Goal: Information Seeking & Learning: Learn about a topic

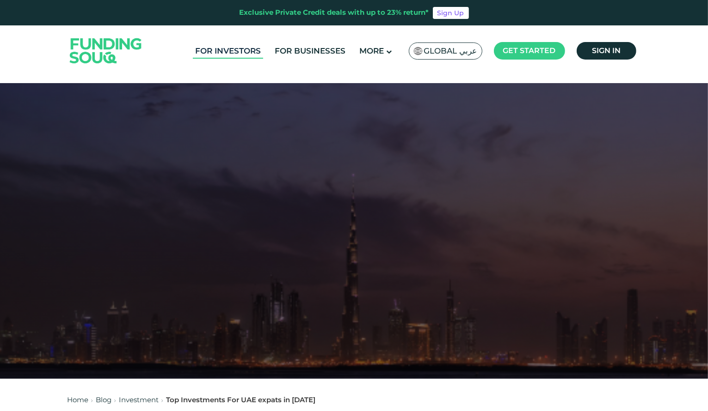
click at [243, 55] on link "For Investors" at bounding box center [228, 50] width 70 height 15
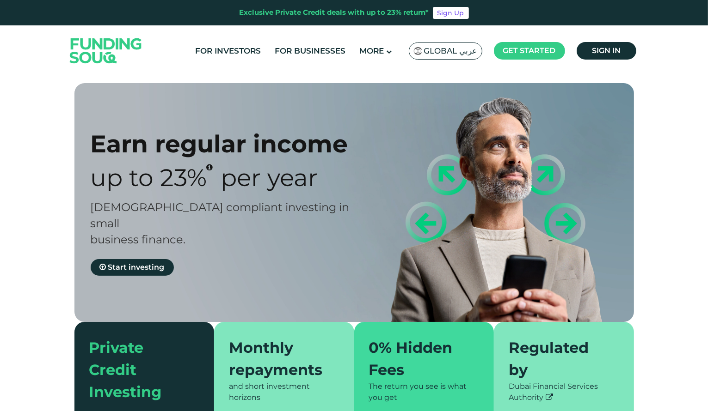
type tc-range-slider "4"
